Goal: Obtain resource: Download file/media

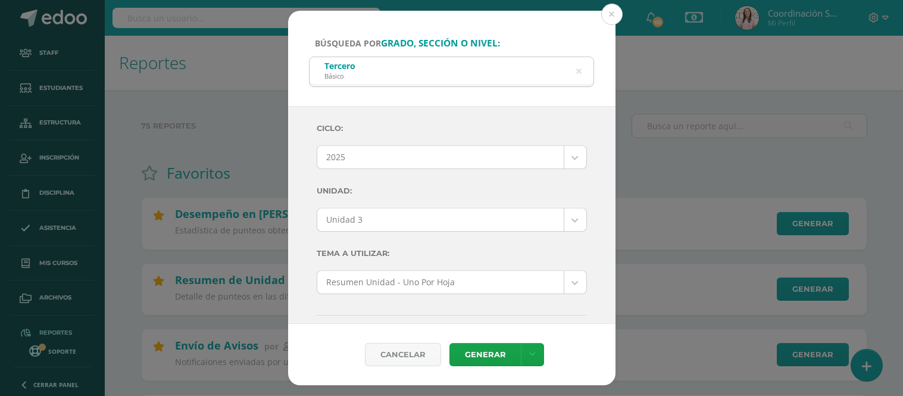
select select "Unidad 3"
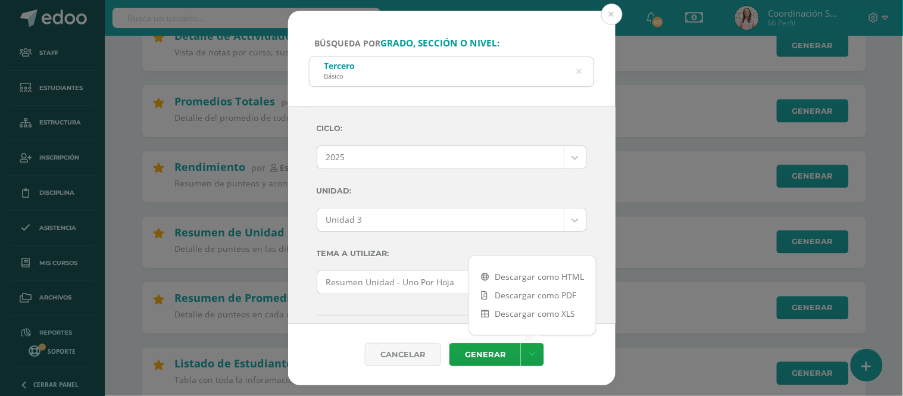
scroll to position [290, 0]
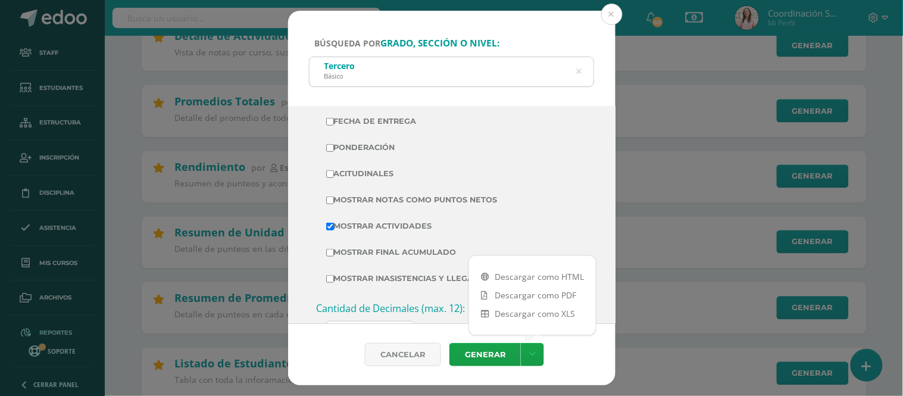
click at [581, 73] on icon at bounding box center [578, 72] width 5 height 30
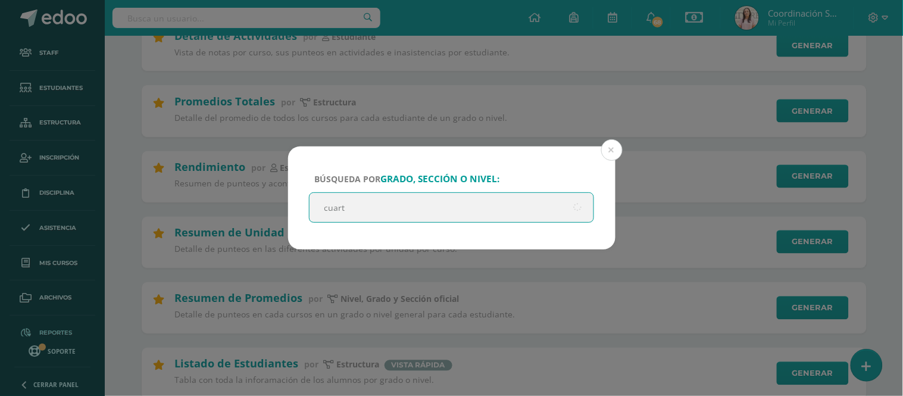
type input "cuarto"
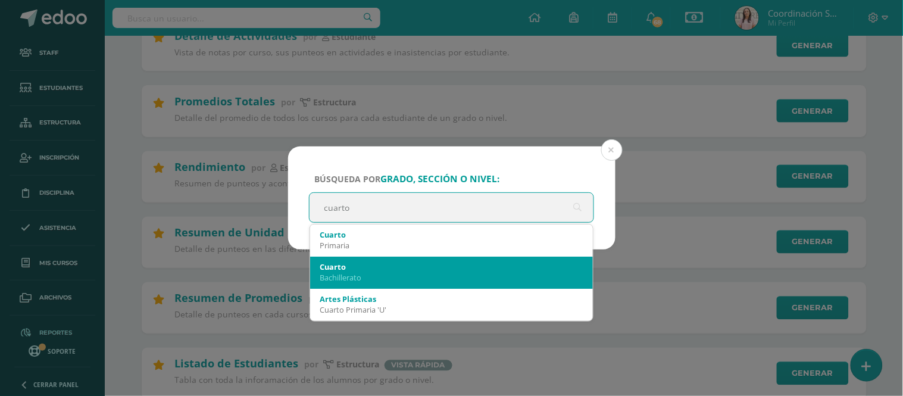
click at [472, 280] on div "Bachillerato" at bounding box center [452, 277] width 264 height 11
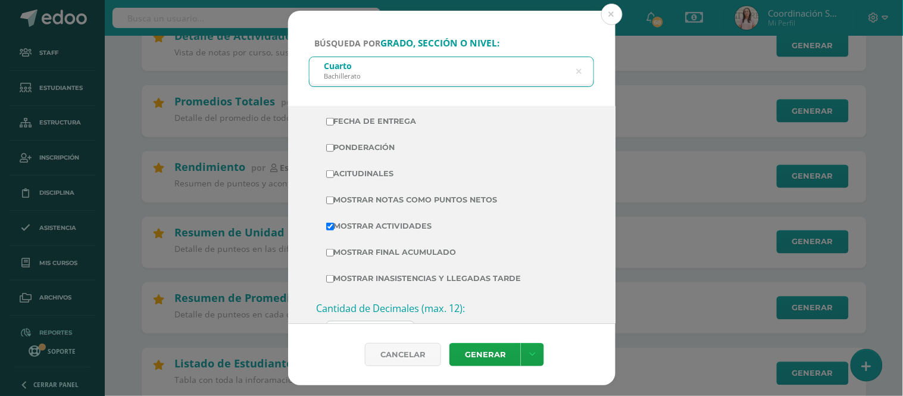
scroll to position [0, 0]
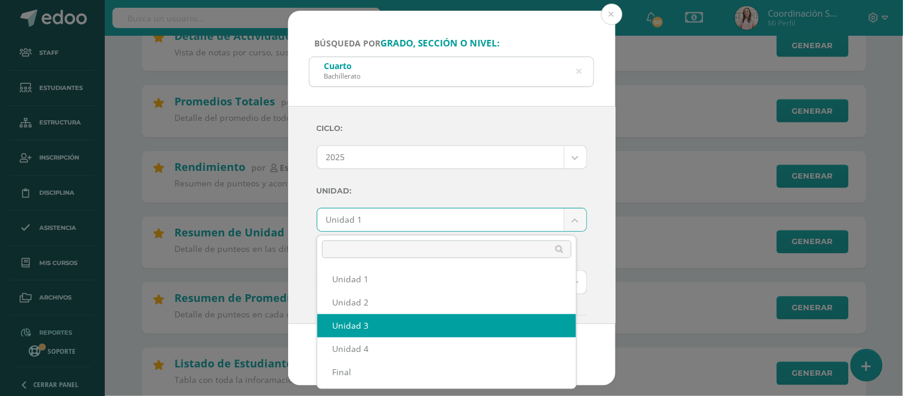
select select "Unidad 3"
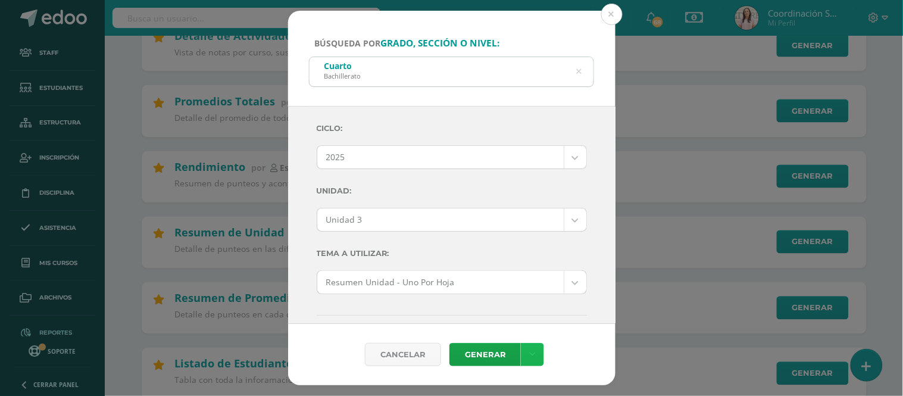
click at [525, 353] on link at bounding box center [532, 354] width 23 height 23
click at [532, 276] on link "Descargar como HTML" at bounding box center [532, 277] width 127 height 18
click at [581, 67] on icon at bounding box center [578, 72] width 5 height 30
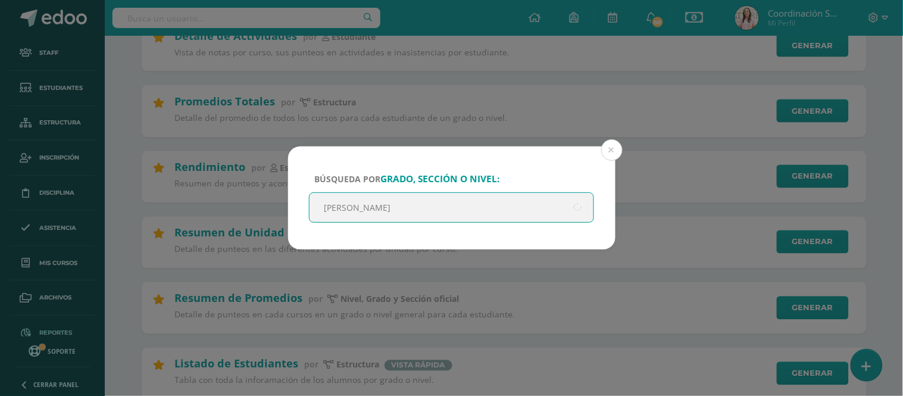
type input "quinto"
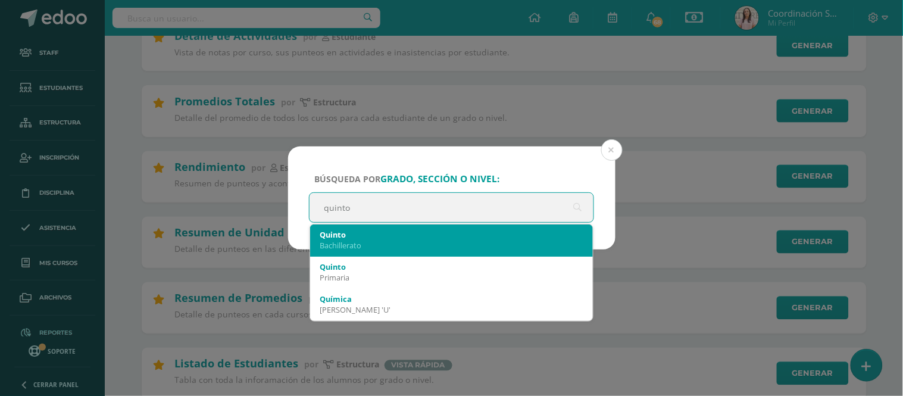
click at [424, 244] on div "Bachillerato" at bounding box center [452, 245] width 264 height 11
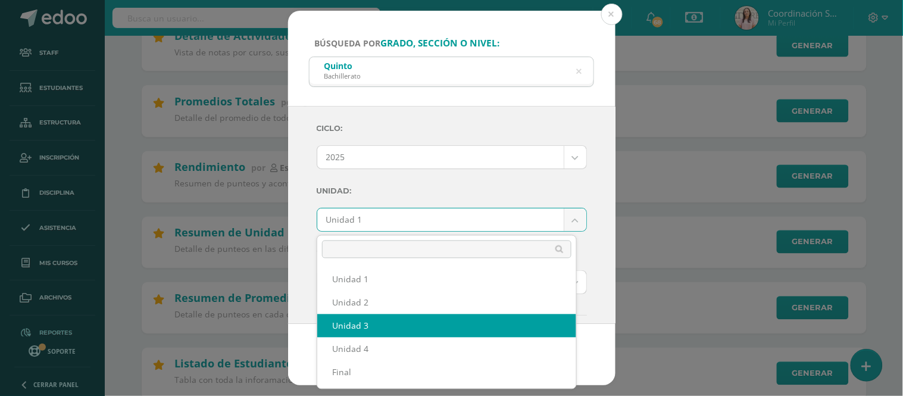
select select "Unidad 3"
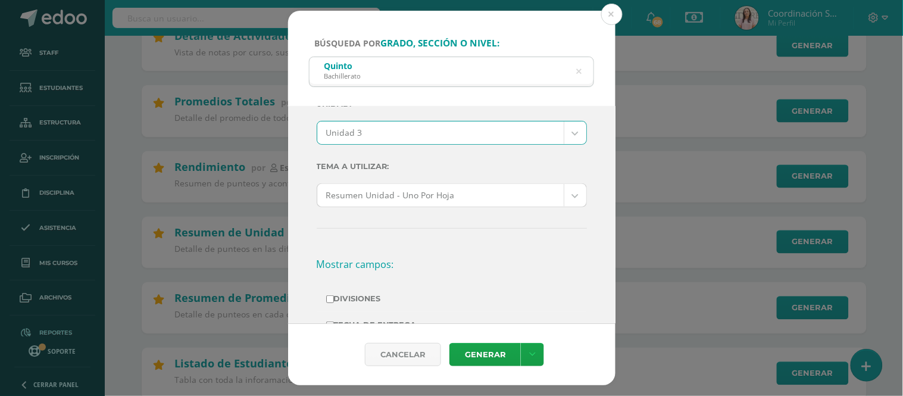
scroll to position [88, 0]
click at [536, 352] on link at bounding box center [532, 354] width 23 height 23
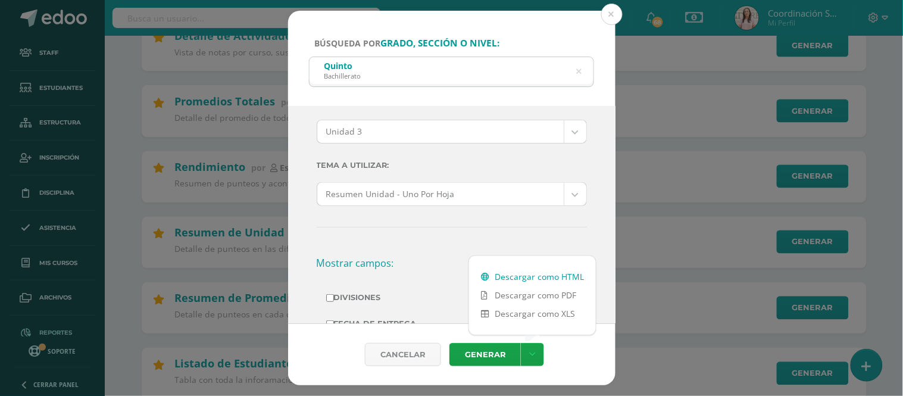
click at [536, 278] on link "Descargar como HTML" at bounding box center [532, 277] width 127 height 18
